Goal: Book appointment/travel/reservation

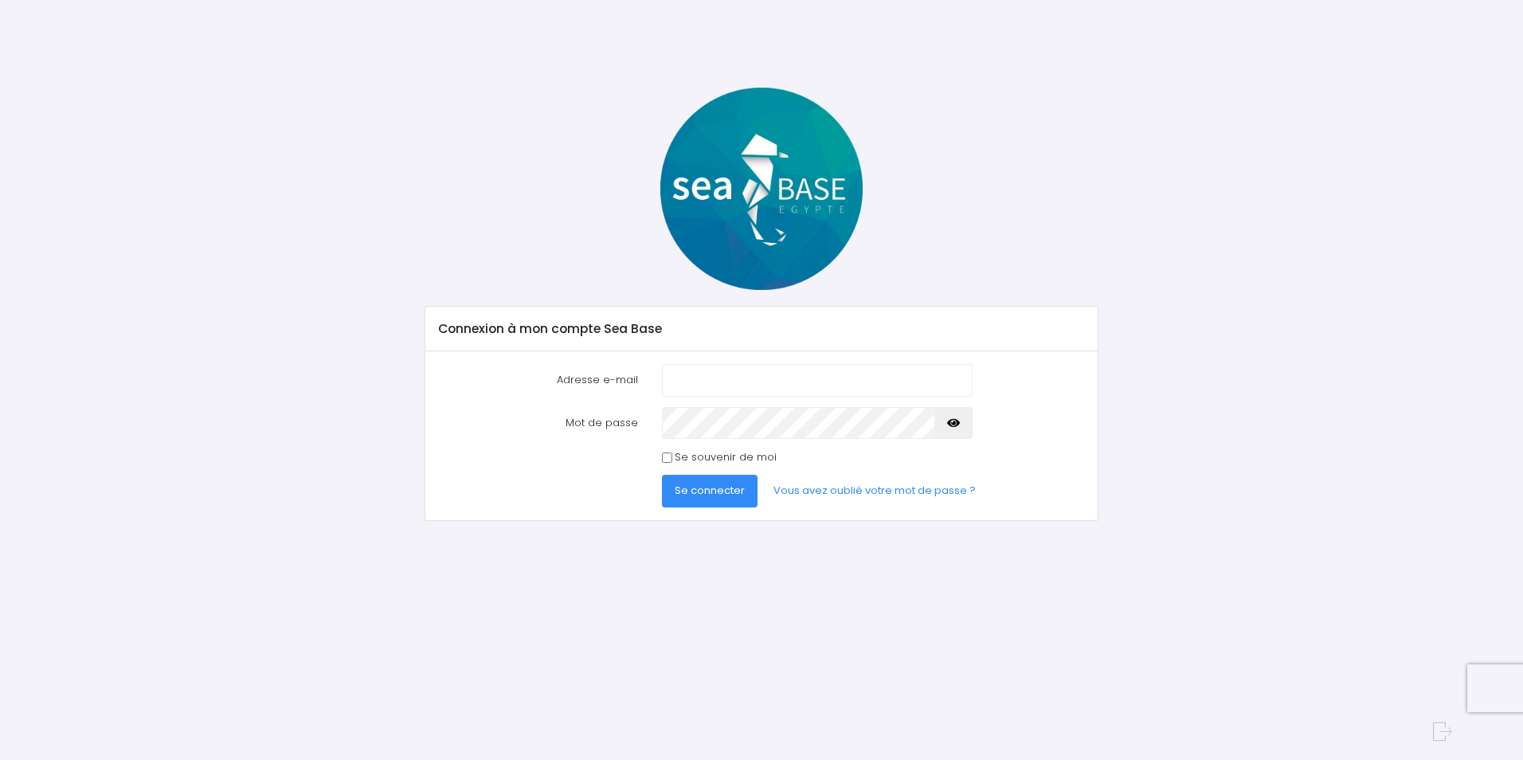
click at [784, 379] on input "Adresse e-mail" at bounding box center [817, 380] width 311 height 32
type input "brigitte_sottiaux@orange.fr"
click at [662, 475] on button "Se connecter" at bounding box center [710, 491] width 96 height 32
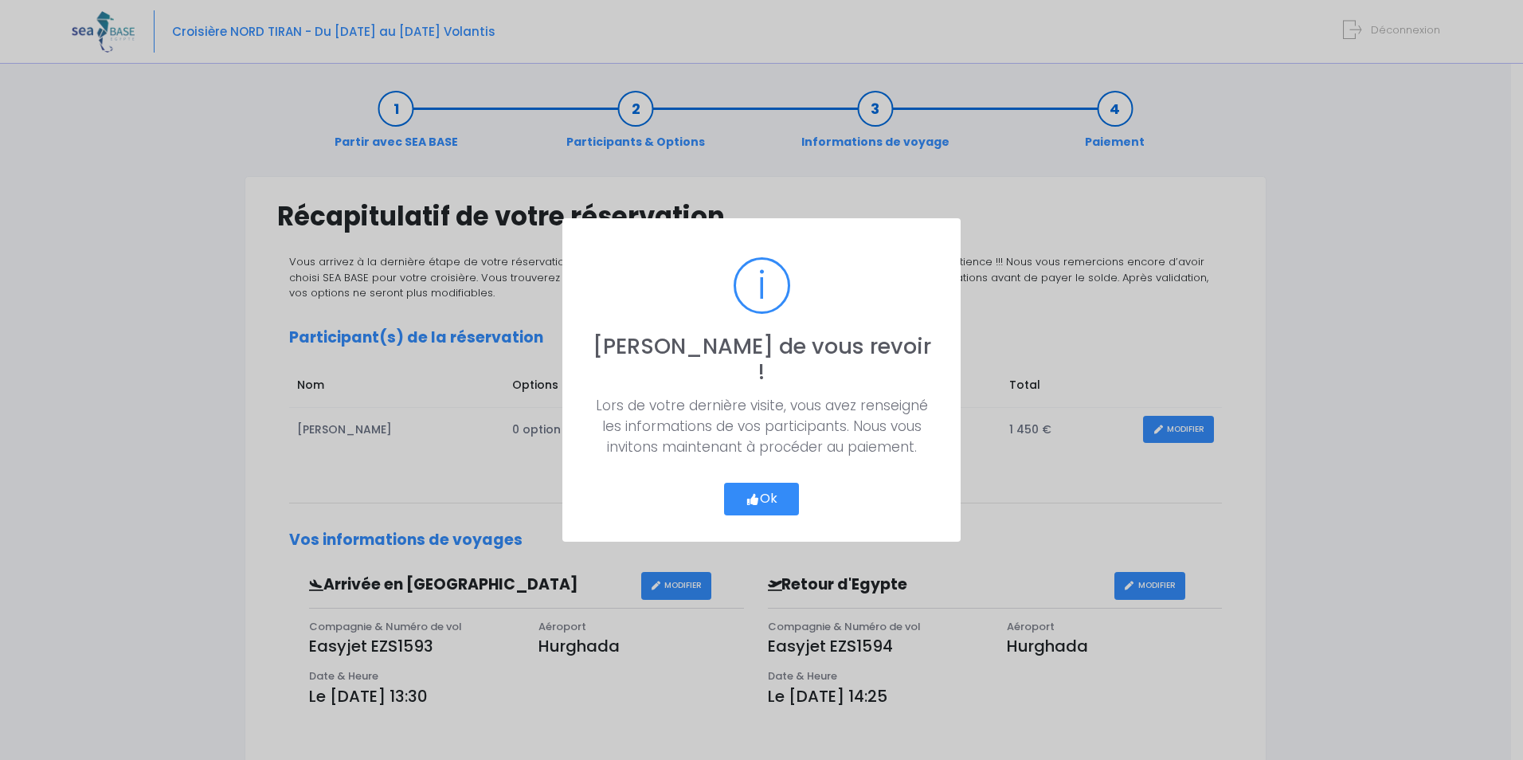
click at [761, 489] on button "Ok" at bounding box center [761, 499] width 75 height 33
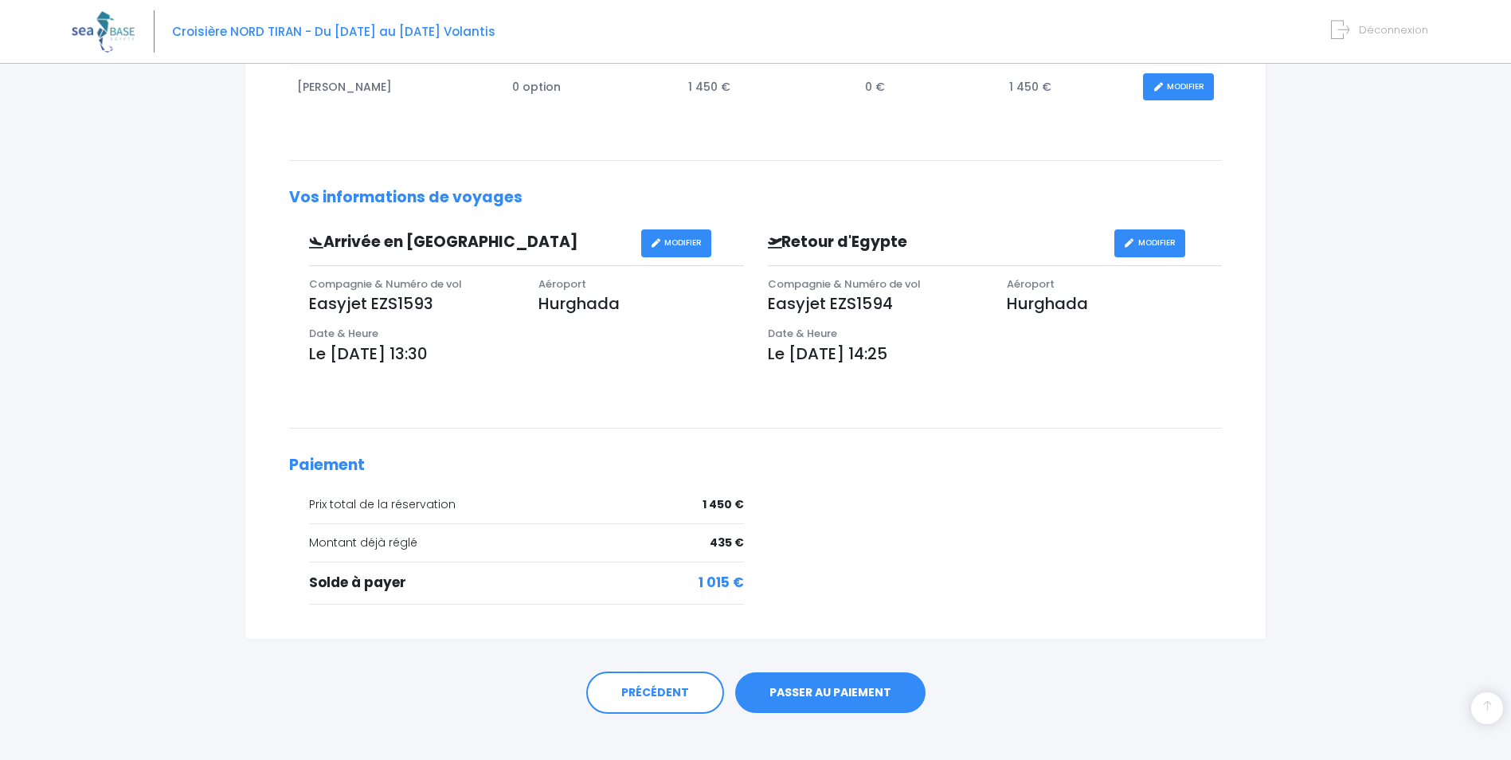
scroll to position [360, 0]
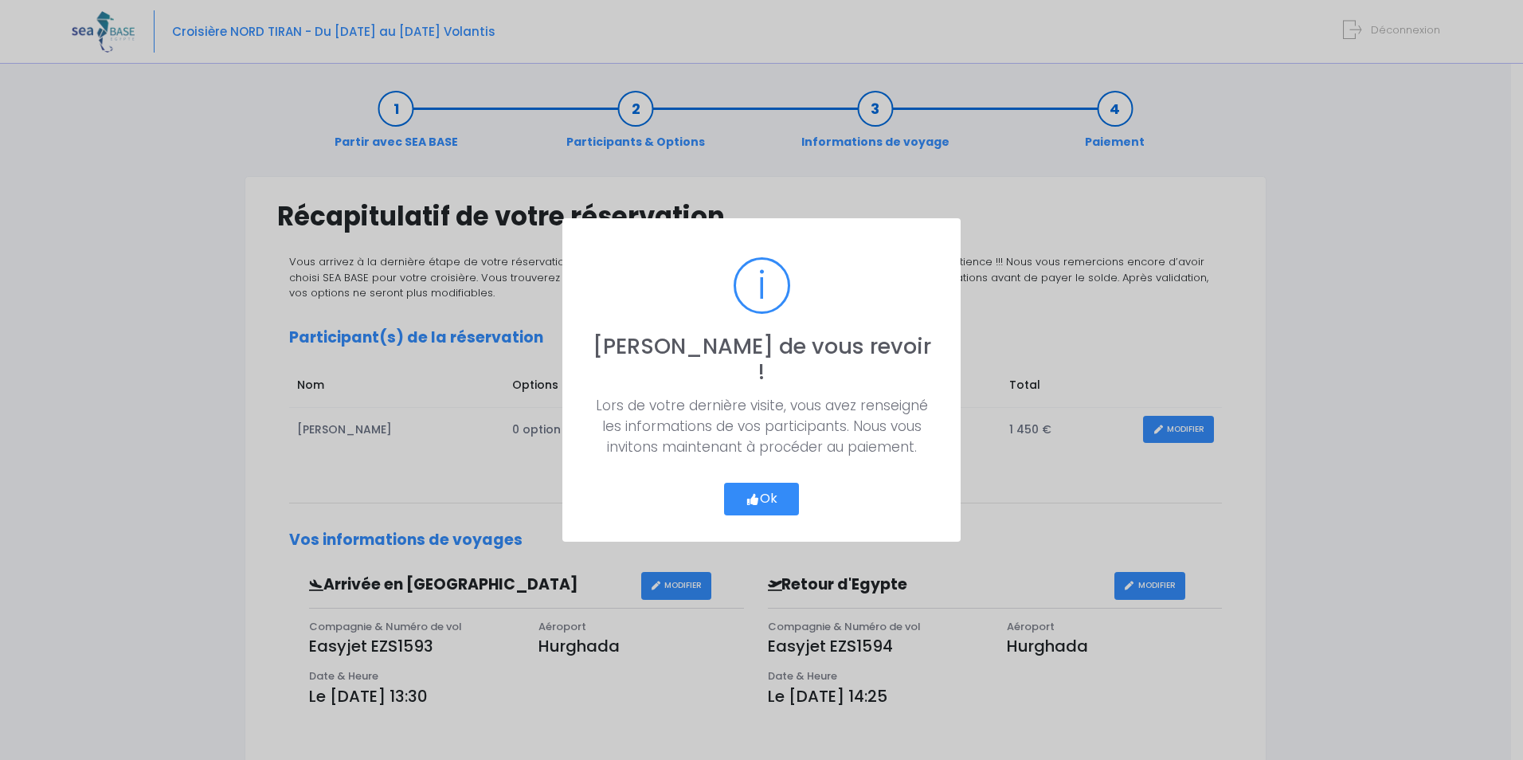
click at [776, 487] on button "Ok" at bounding box center [761, 499] width 75 height 33
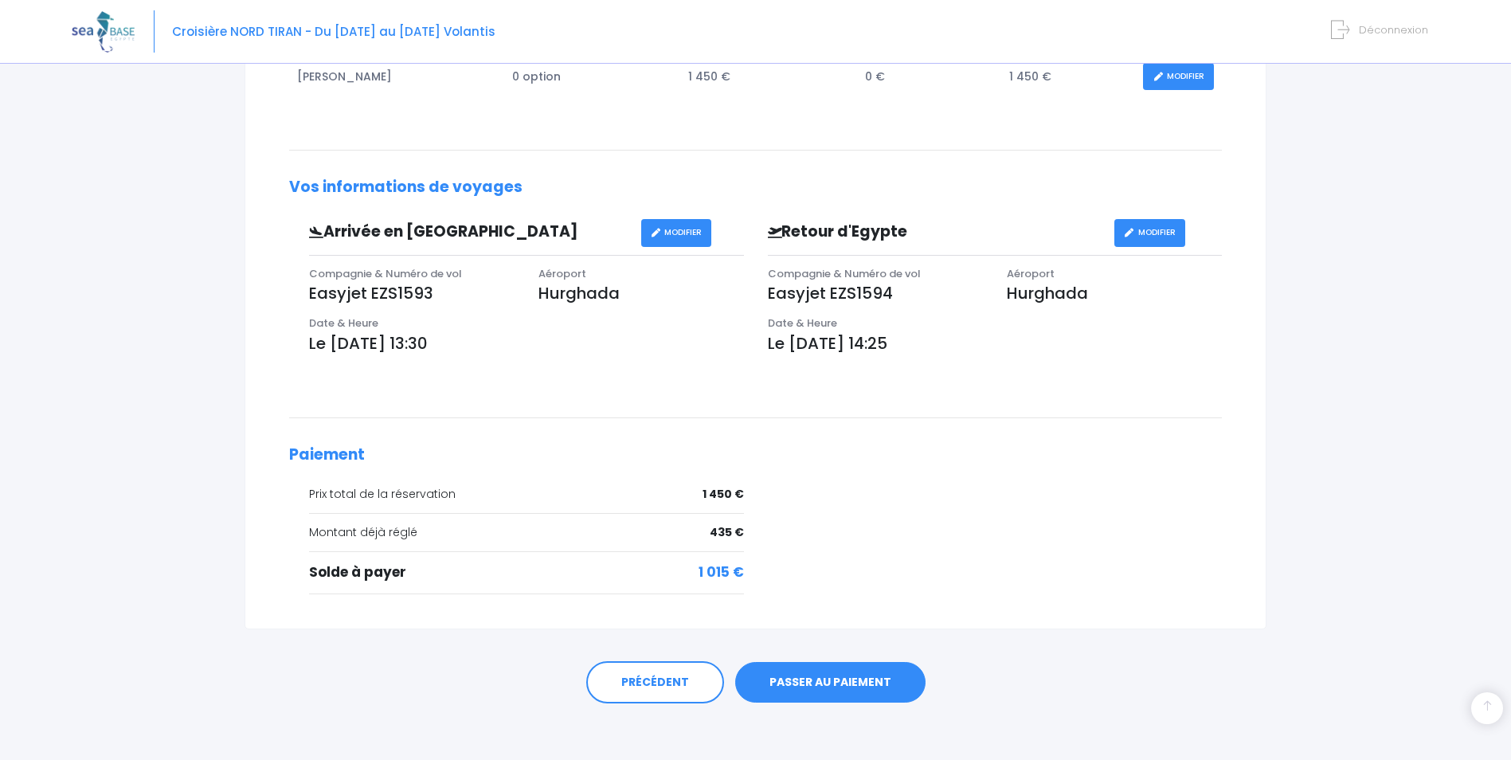
scroll to position [360, 0]
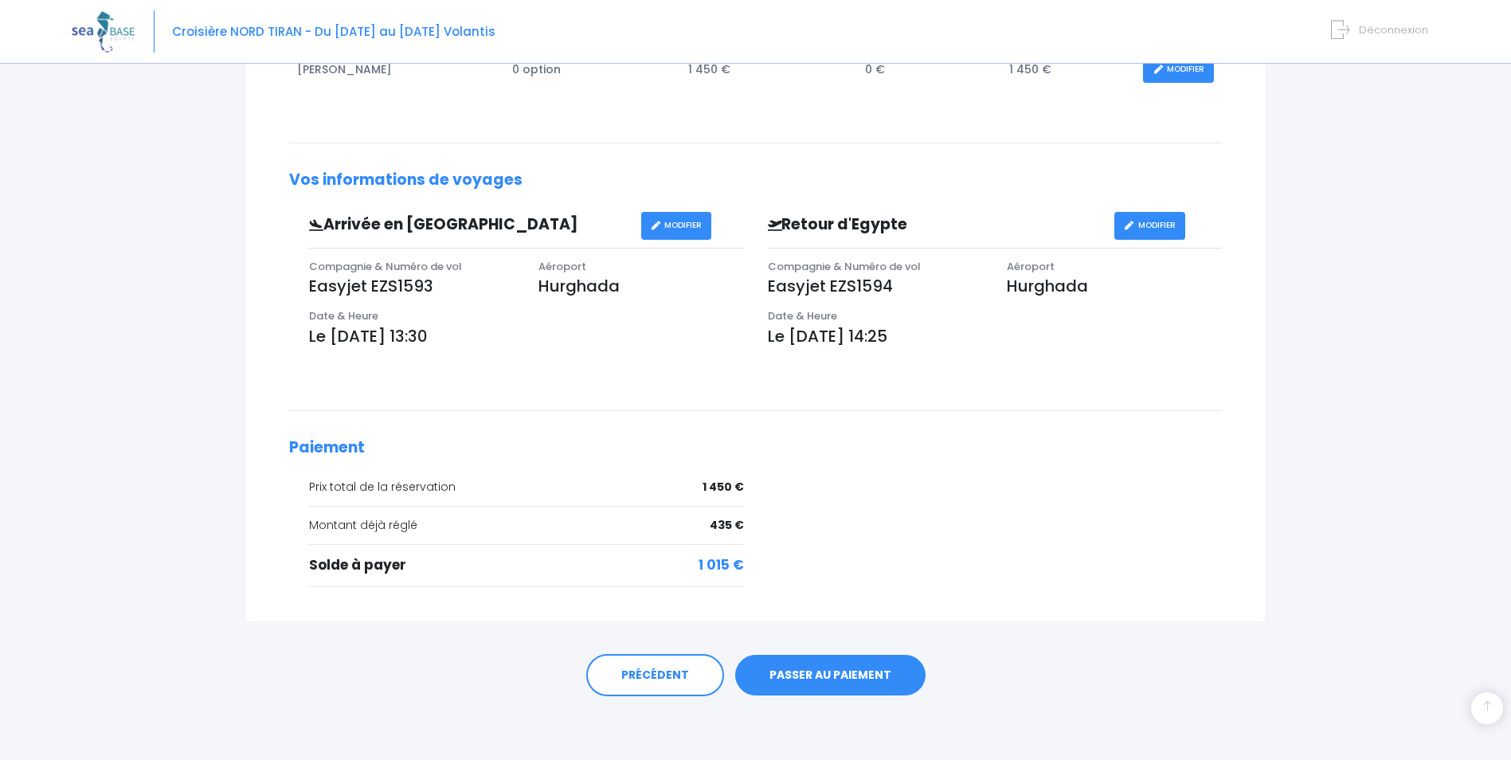
click at [823, 670] on link "PASSER AU PAIEMENT" at bounding box center [830, 675] width 190 height 41
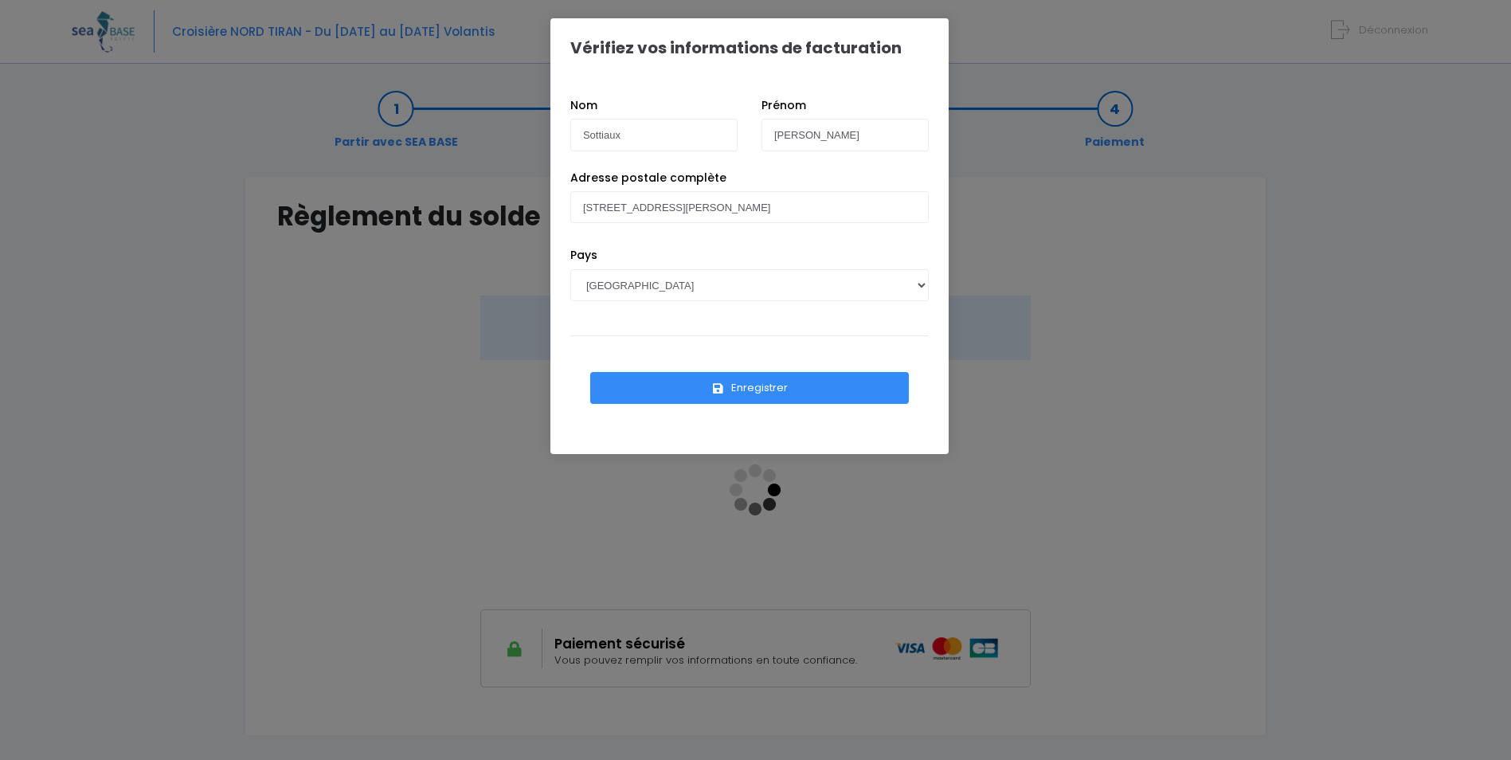
click at [760, 393] on button "Enregistrer" at bounding box center [749, 388] width 319 height 32
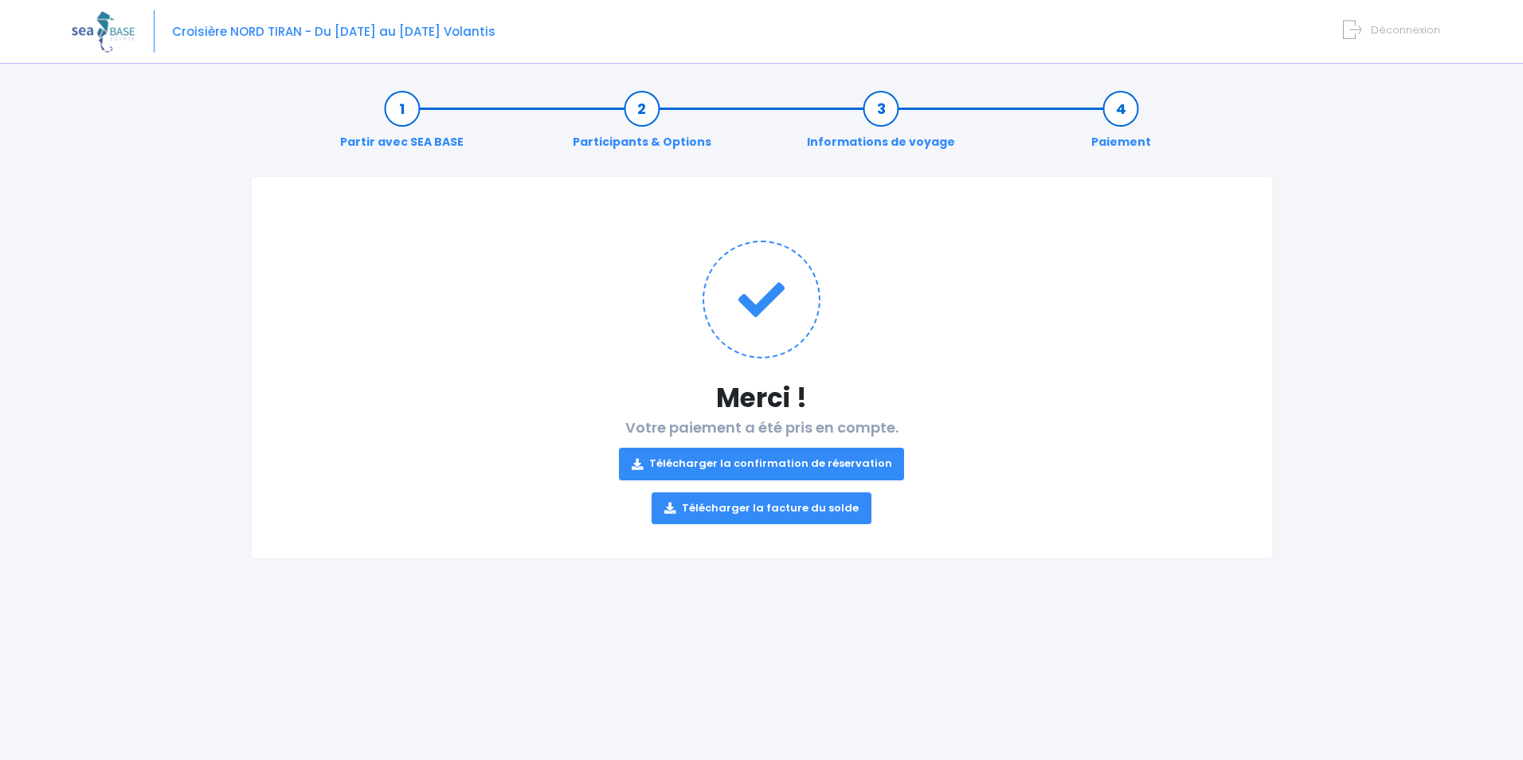
click at [741, 460] on link "Télécharger la confirmation de réservation" at bounding box center [762, 464] width 286 height 32
click at [784, 510] on link "Télécharger la facture du solde" at bounding box center [761, 508] width 220 height 32
